Goal: Navigation & Orientation: Find specific page/section

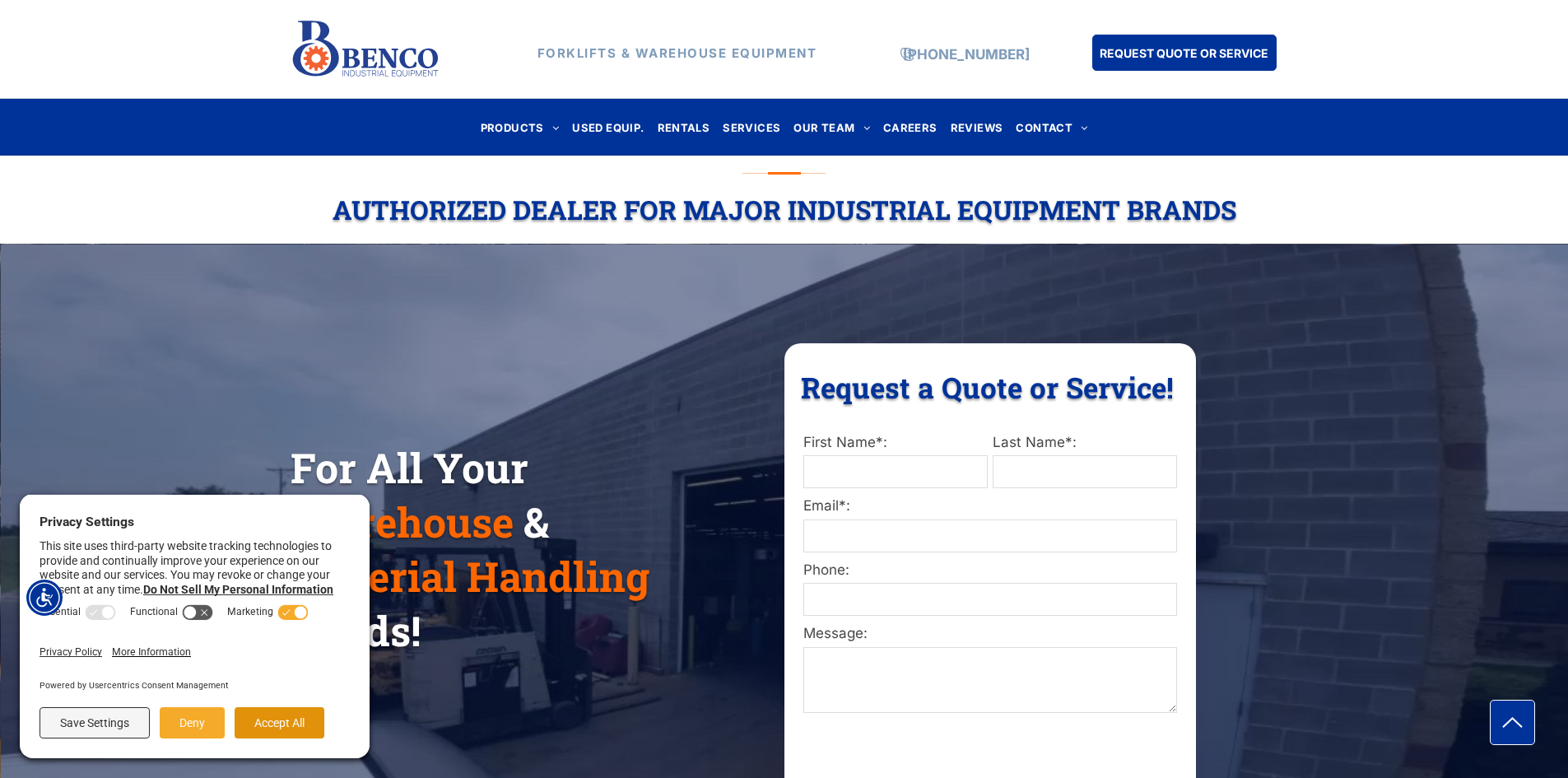
click at [258, 721] on button "Accept All" at bounding box center [280, 723] width 89 height 31
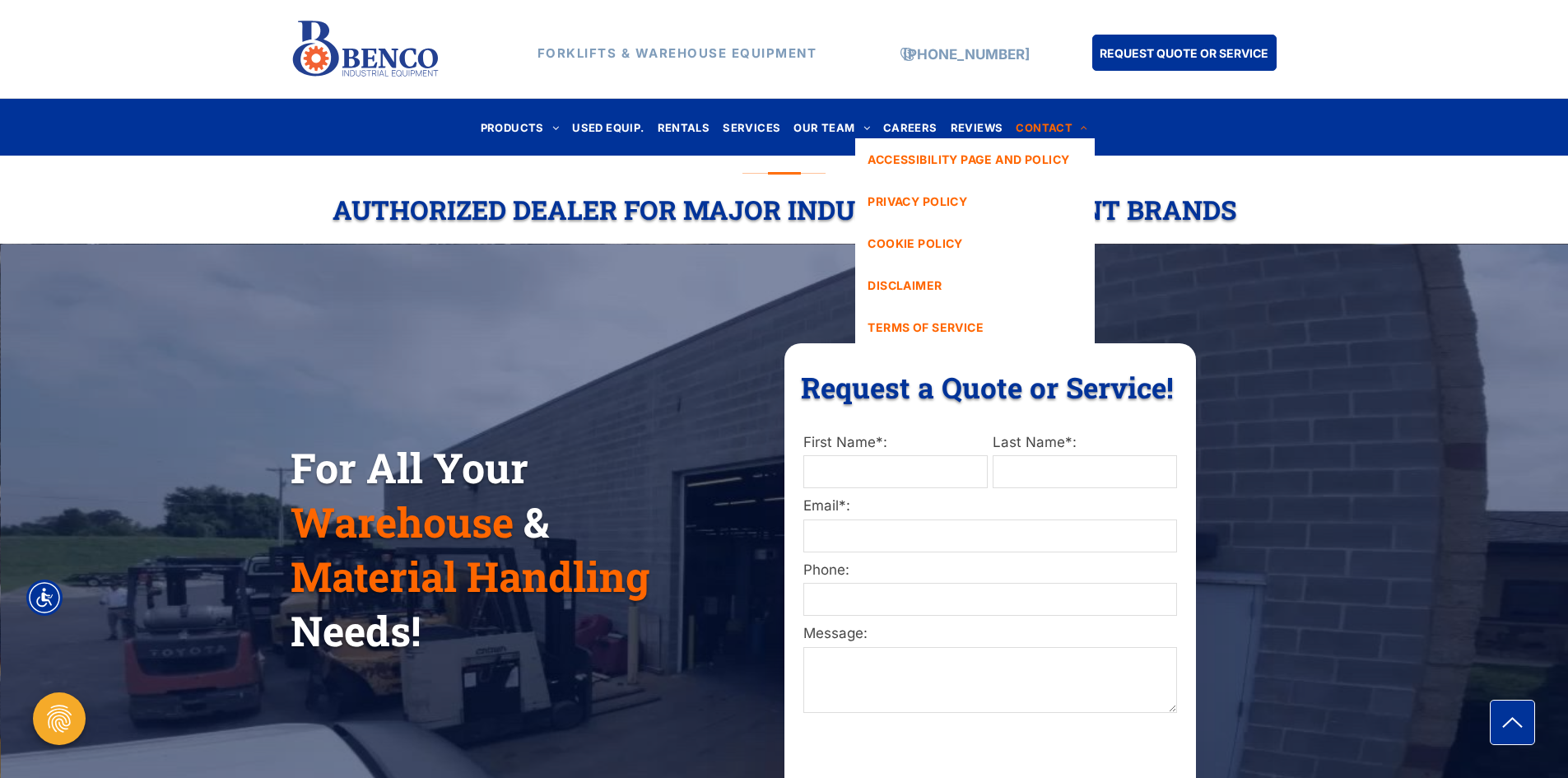
click at [1031, 123] on span "CONTACT" at bounding box center [1052, 127] width 72 height 22
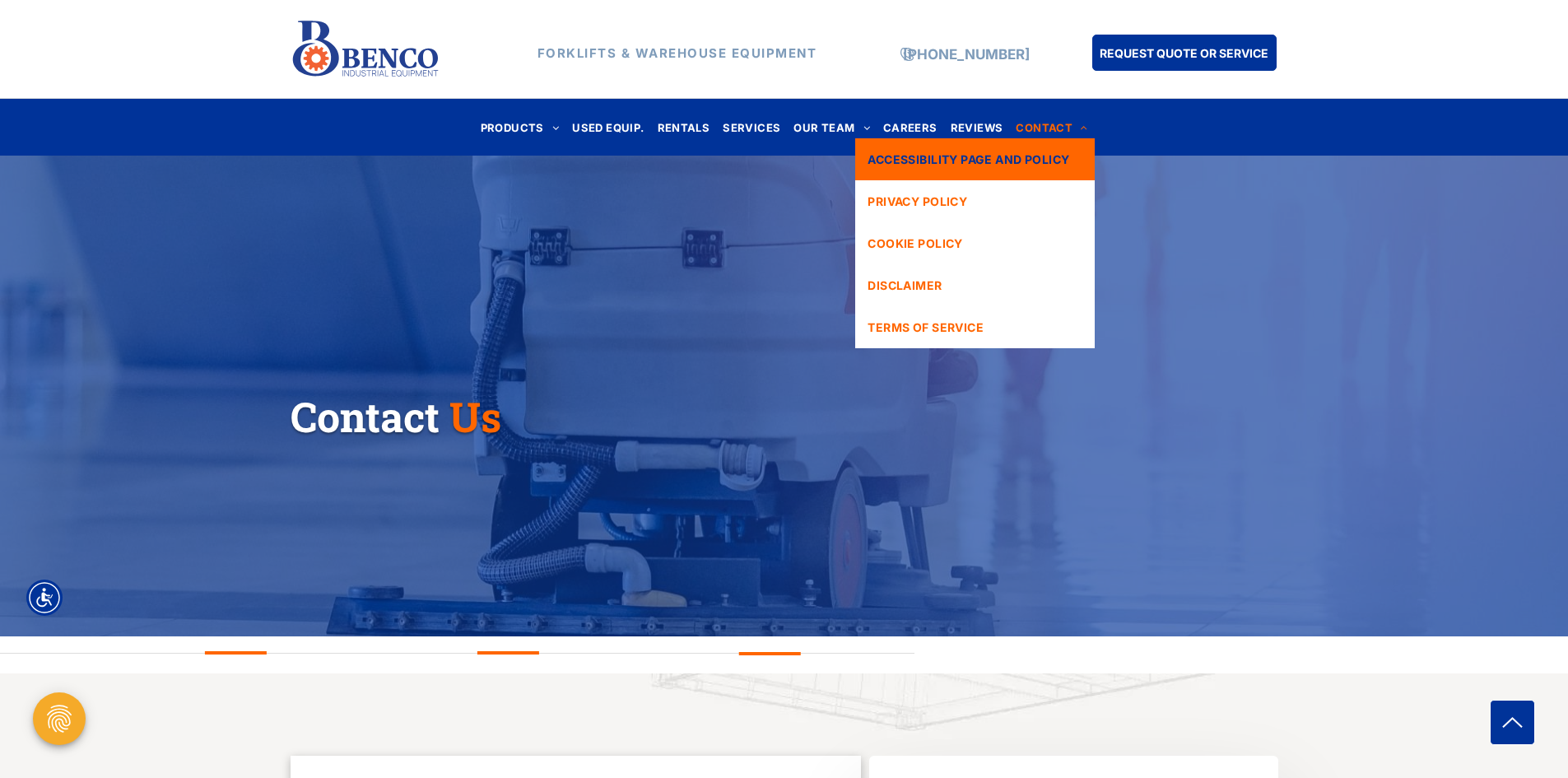
click at [961, 156] on span "ACCESSIBILITY PAGE AND POLICY" at bounding box center [968, 159] width 202 height 17
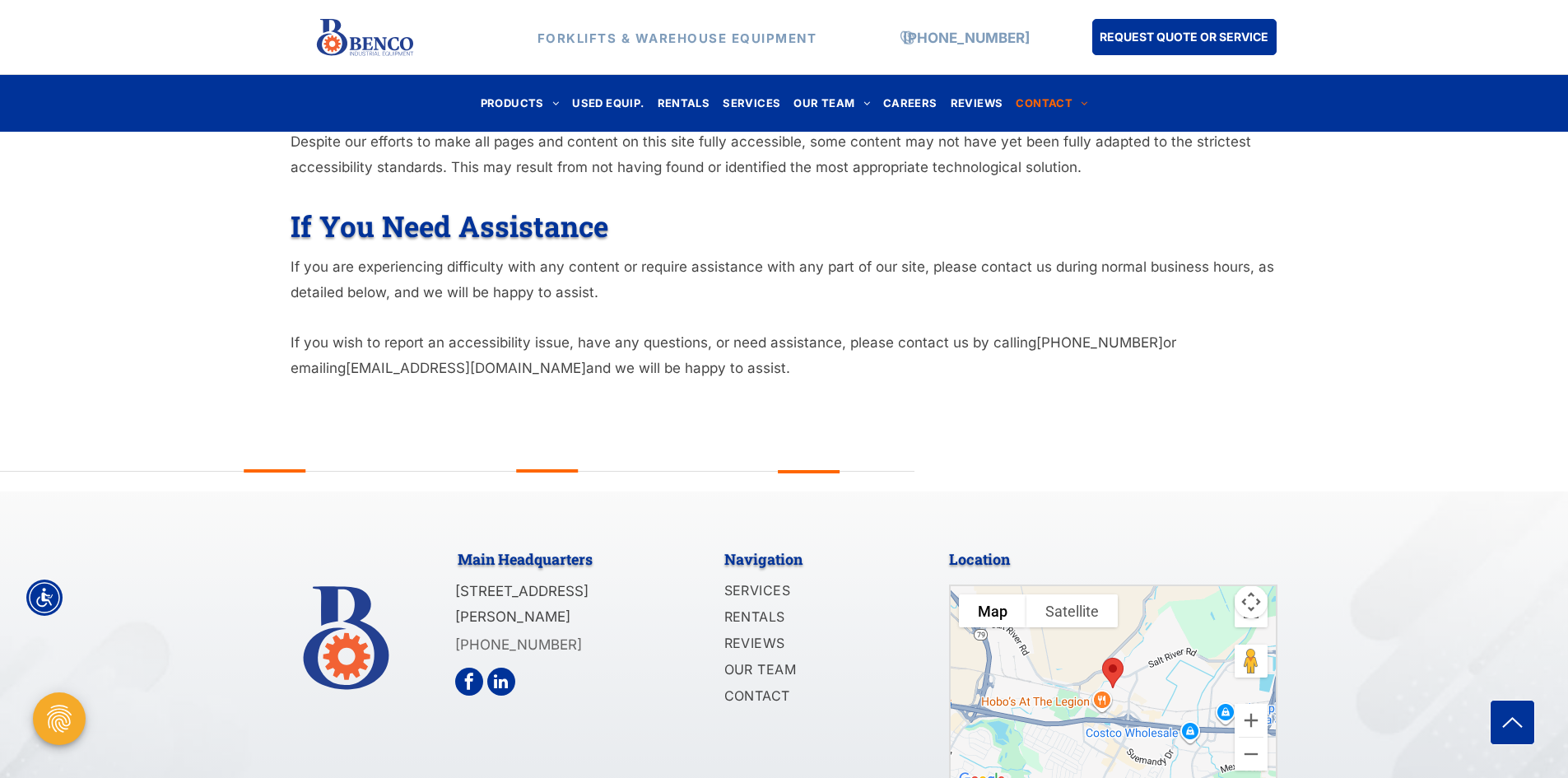
scroll to position [812, 0]
